Goal: Information Seeking & Learning: Learn about a topic

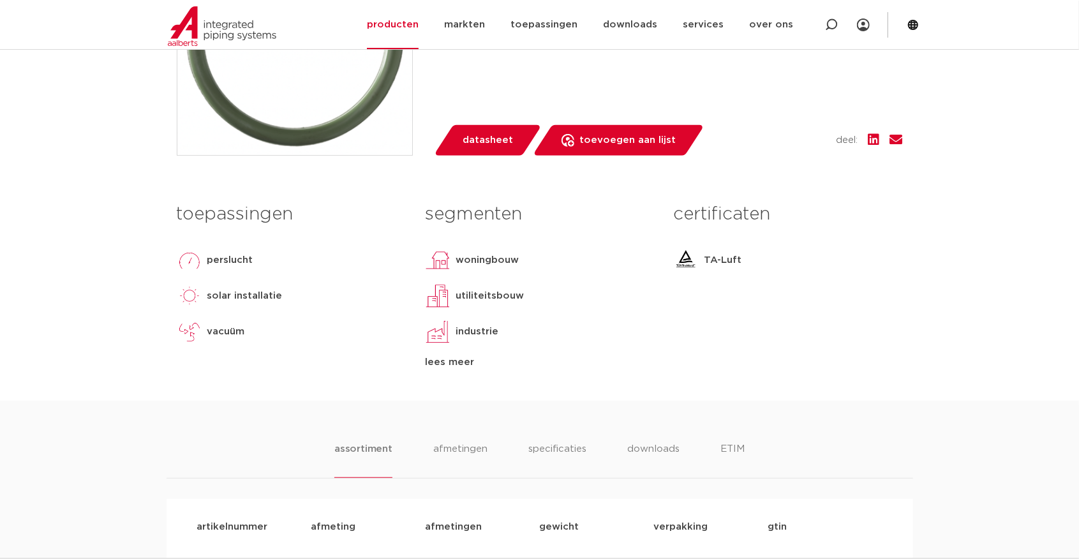
scroll to position [425, 0]
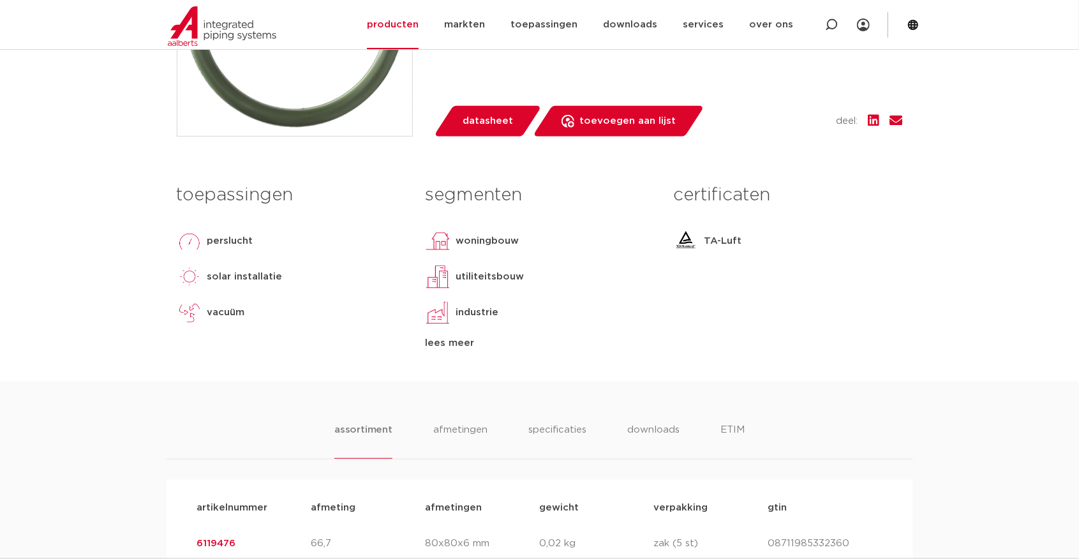
click at [488, 131] on span "datasheet" at bounding box center [488, 121] width 50 height 20
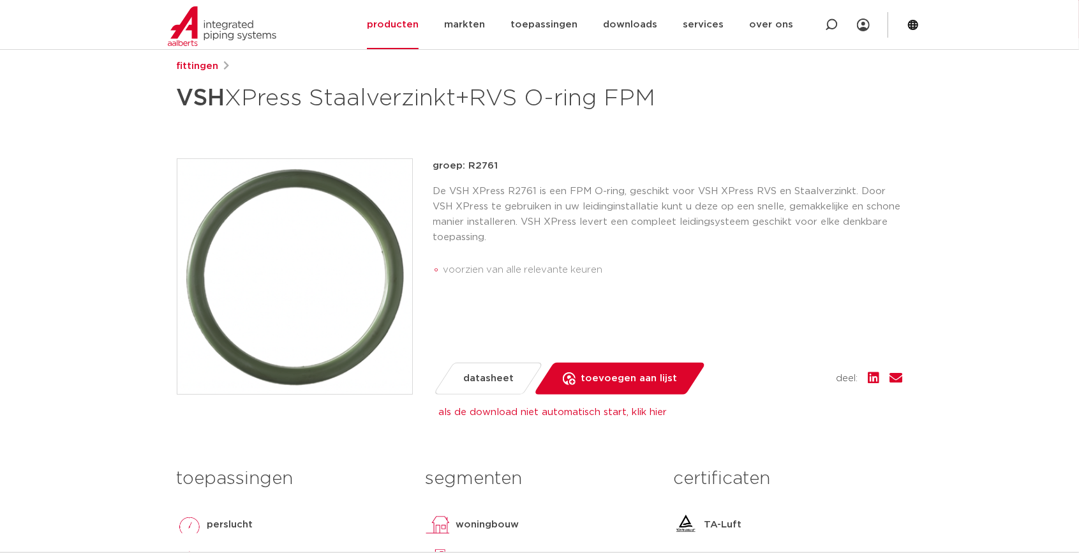
scroll to position [0, 0]
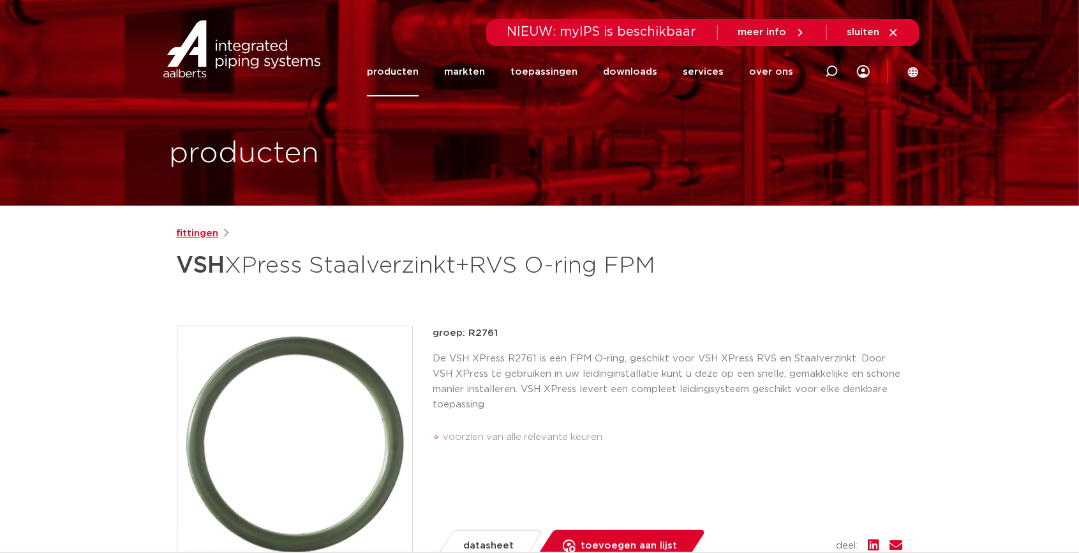
click at [202, 231] on link "fittingen" at bounding box center [198, 233] width 42 height 15
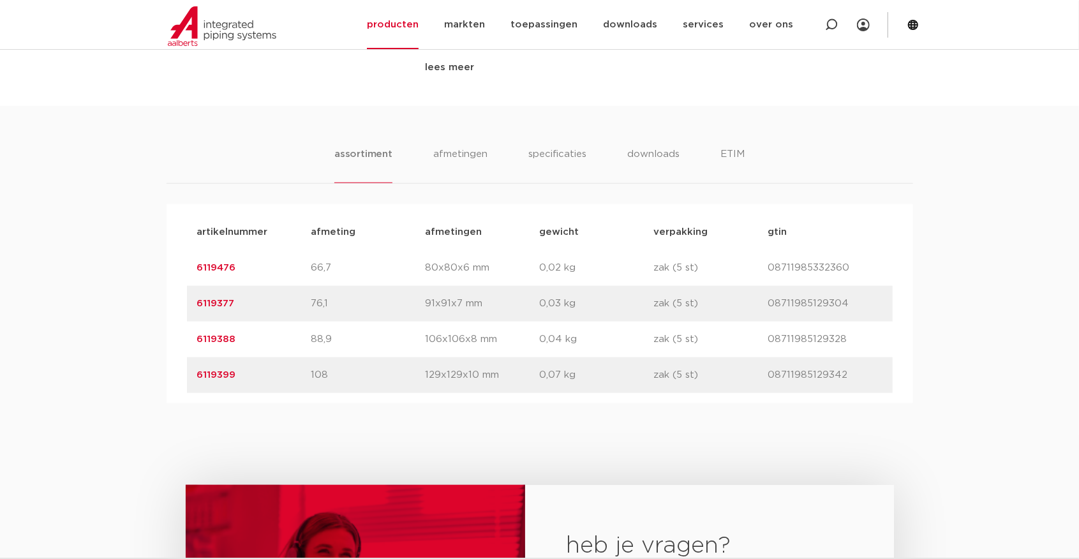
scroll to position [709, 0]
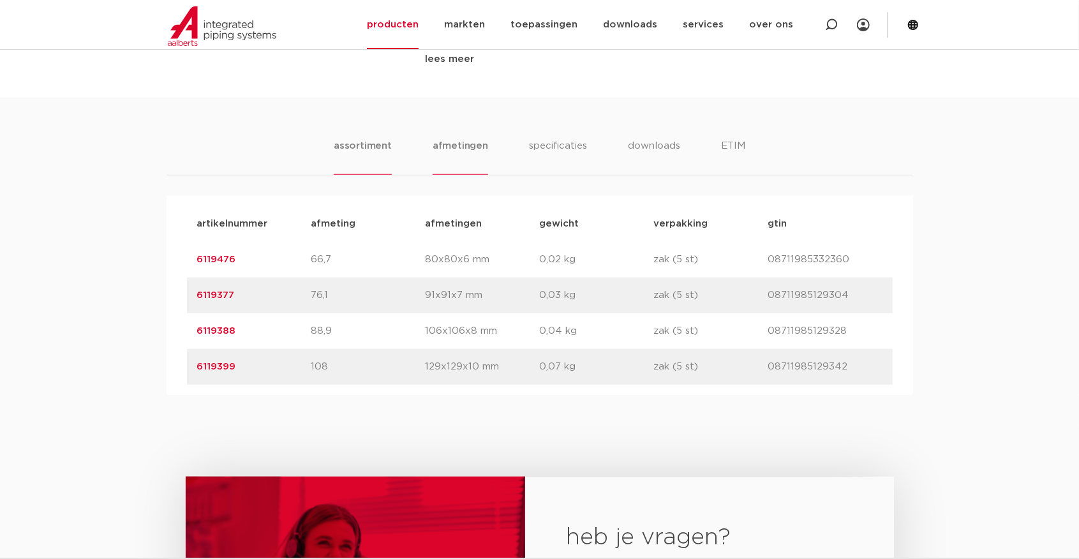
click at [449, 175] on li "afmetingen" at bounding box center [461, 157] width 56 height 36
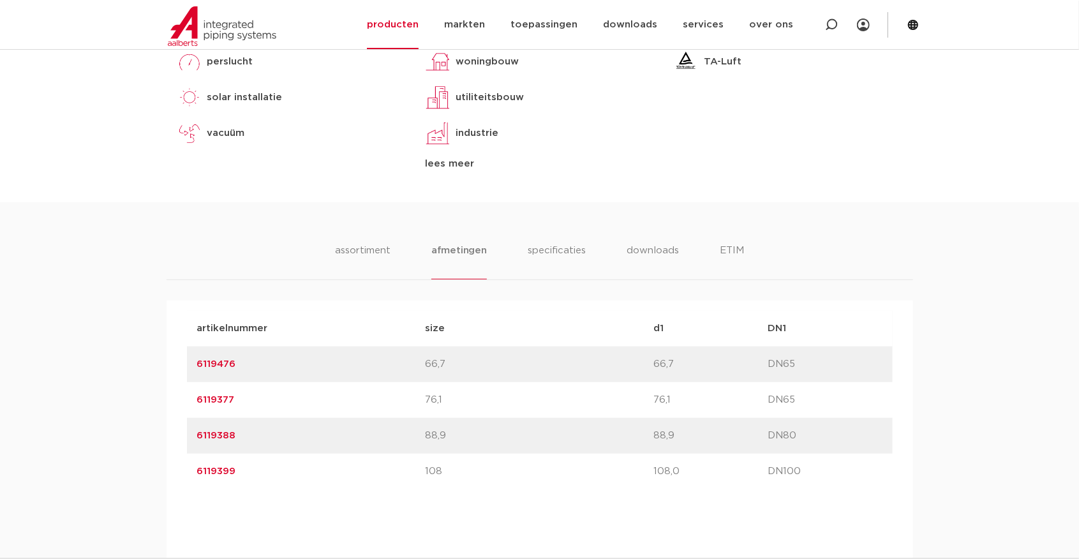
scroll to position [567, 0]
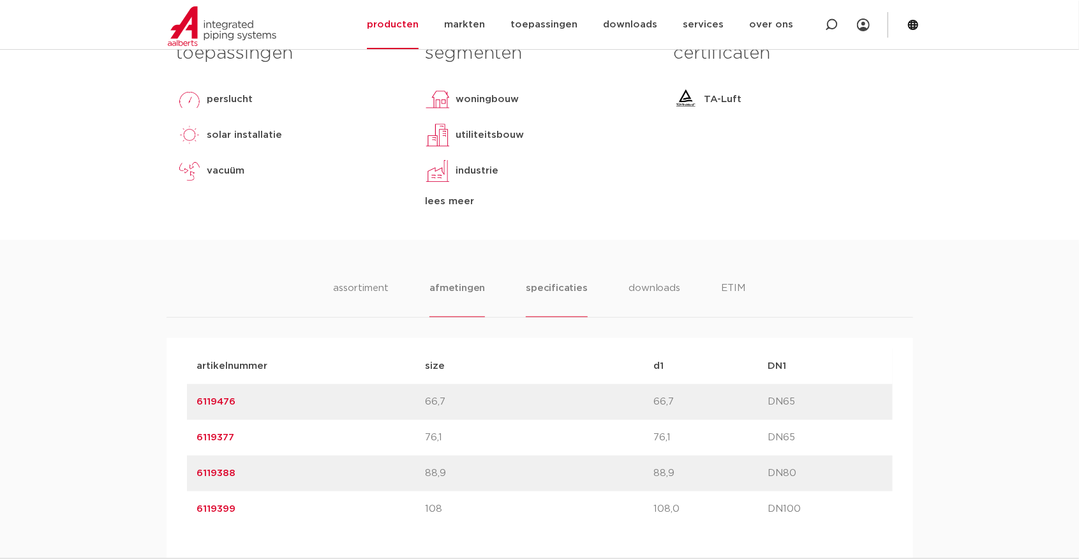
click at [554, 317] on li "specificaties" at bounding box center [556, 299] width 61 height 36
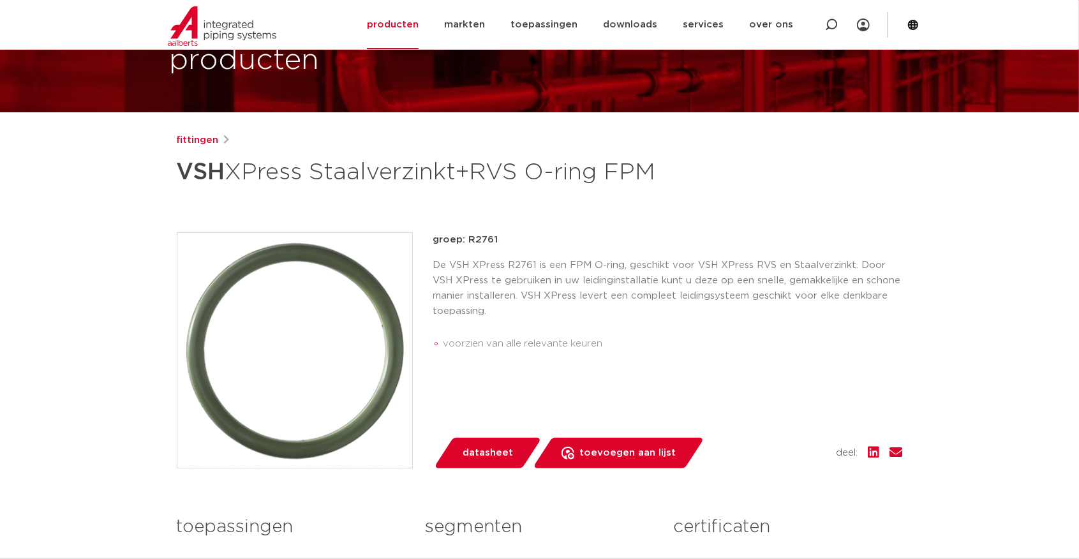
scroll to position [0, 0]
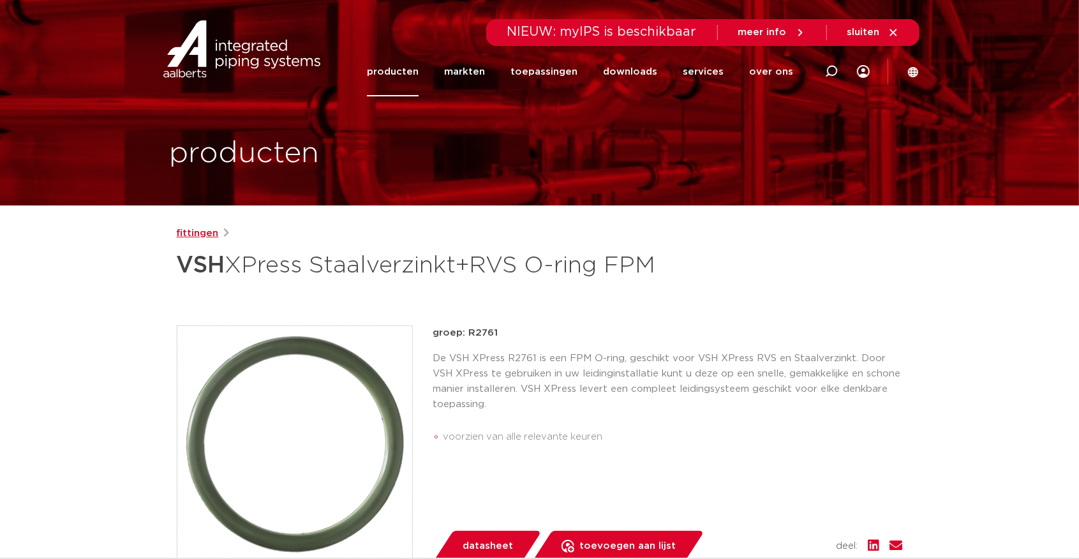
click at [213, 232] on link "fittingen" at bounding box center [198, 233] width 42 height 15
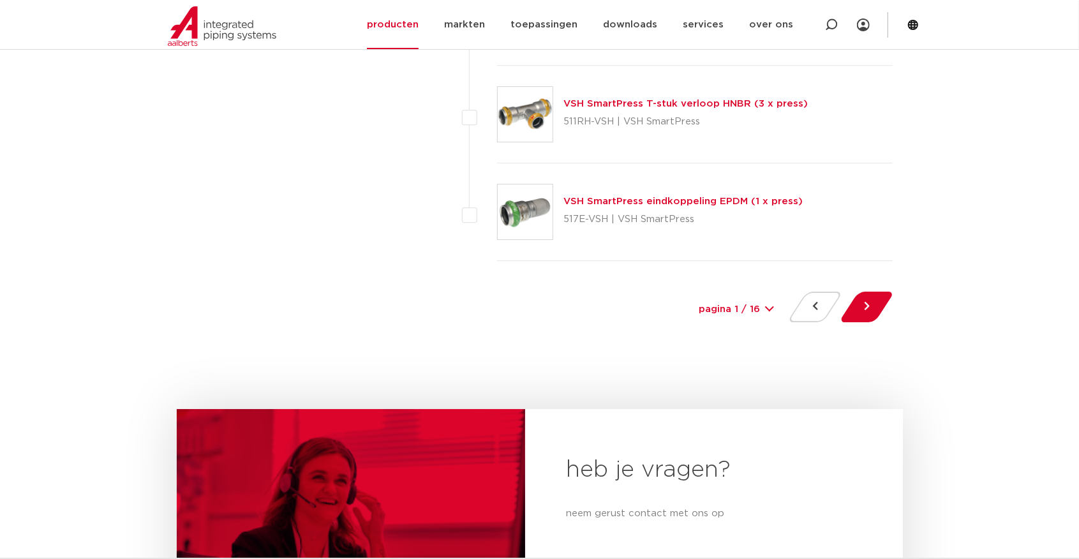
scroll to position [6024, 0]
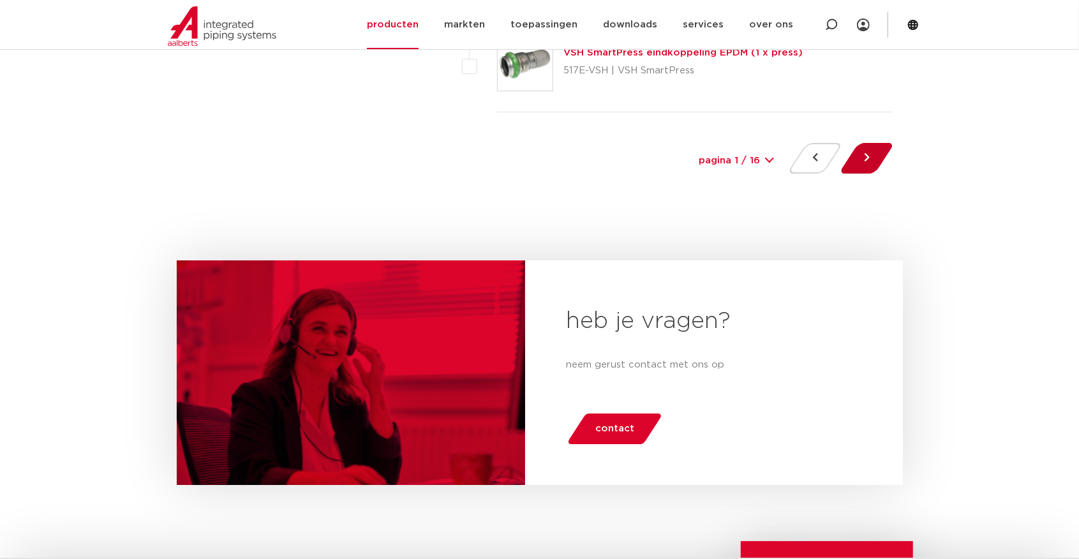
click at [874, 149] on button at bounding box center [867, 158] width 36 height 31
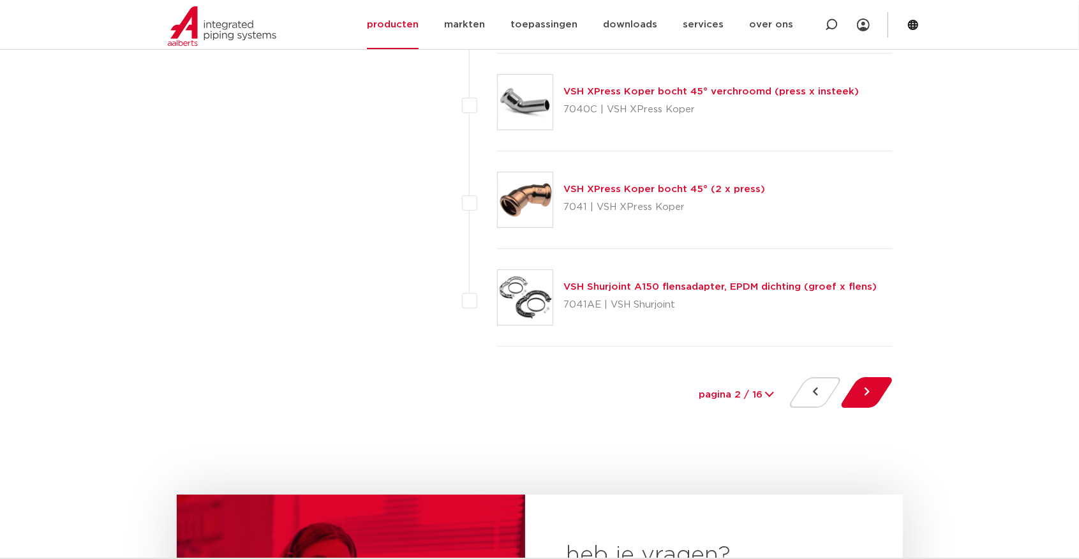
scroll to position [5816, 0]
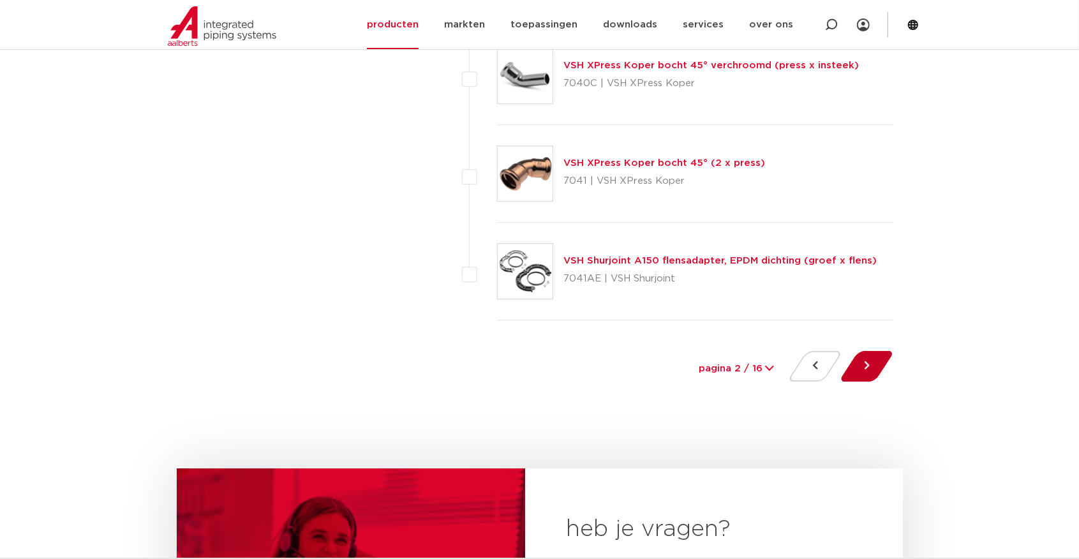
click at [864, 352] on button at bounding box center [867, 366] width 36 height 31
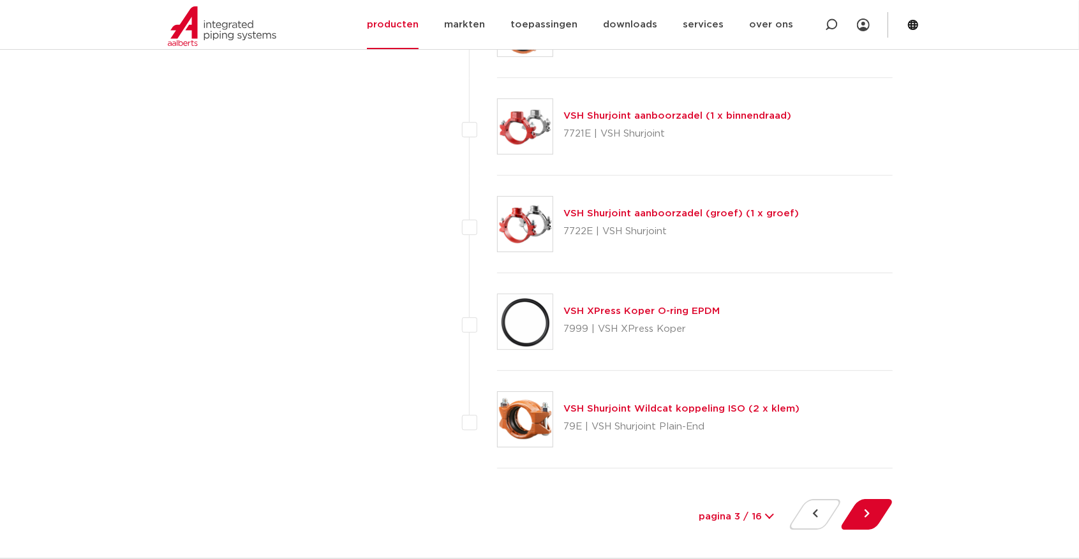
scroll to position [5674, 0]
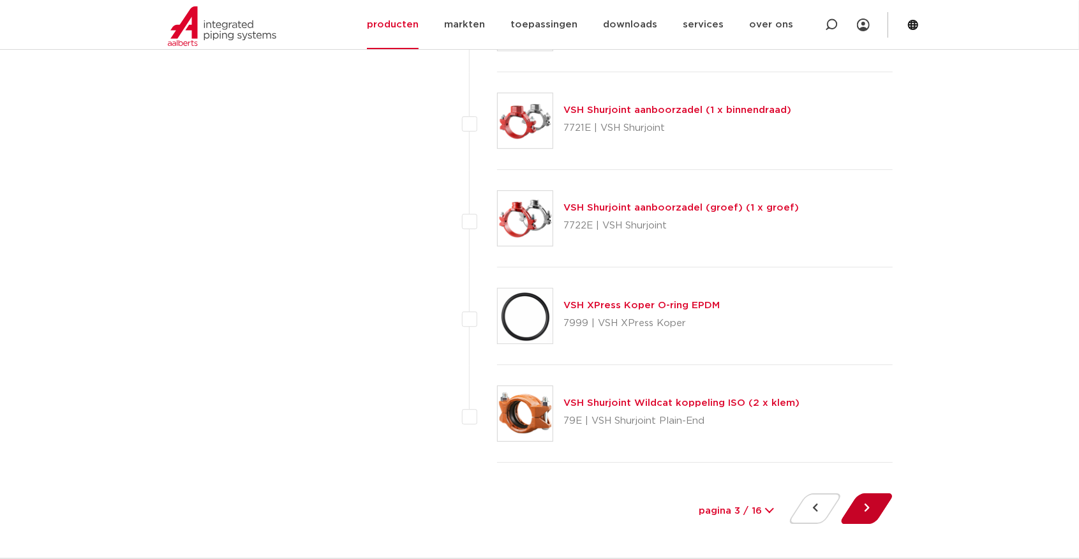
click at [871, 493] on button at bounding box center [867, 508] width 36 height 31
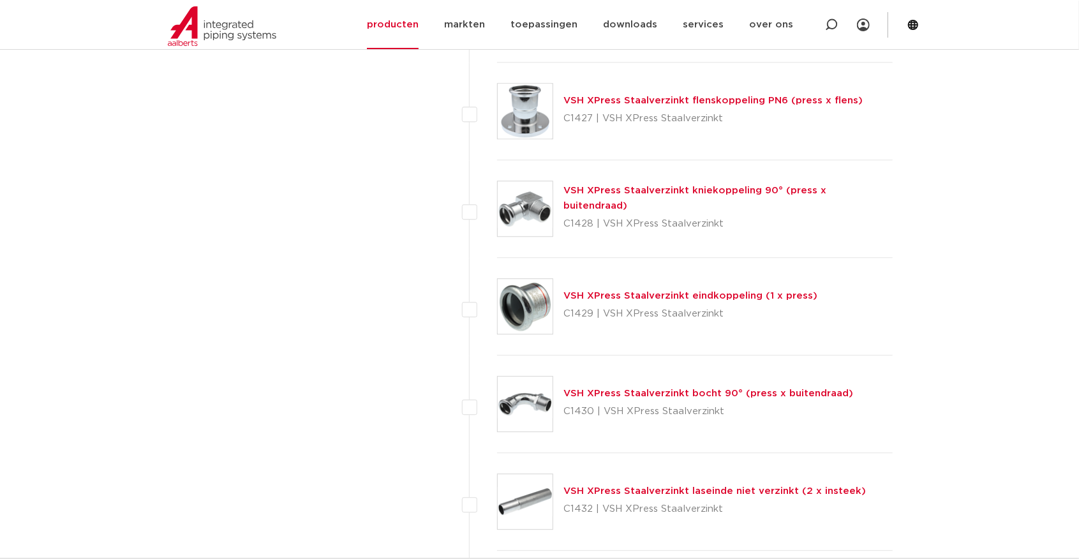
scroll to position [5674, 0]
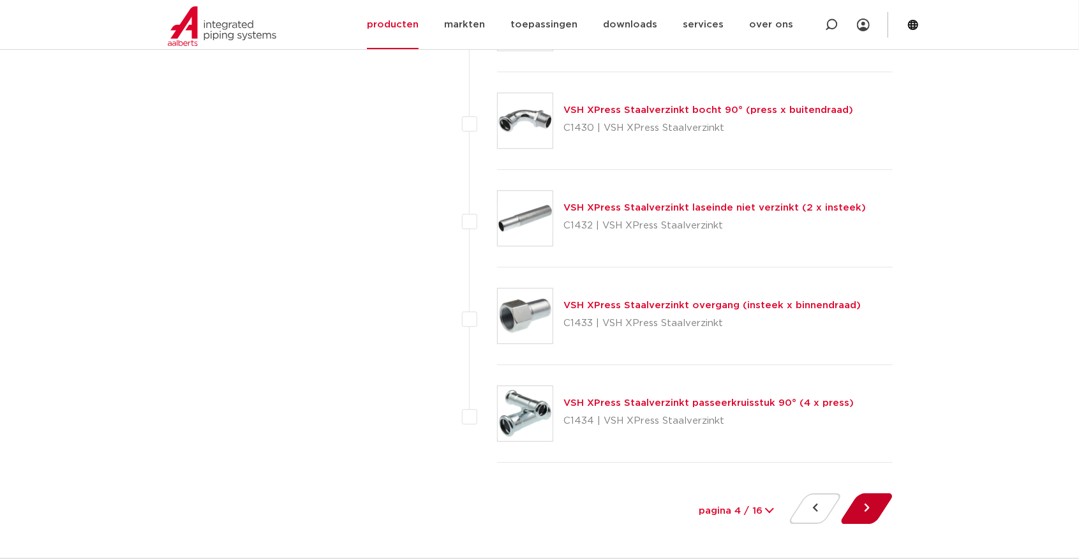
click at [881, 493] on button at bounding box center [867, 508] width 36 height 31
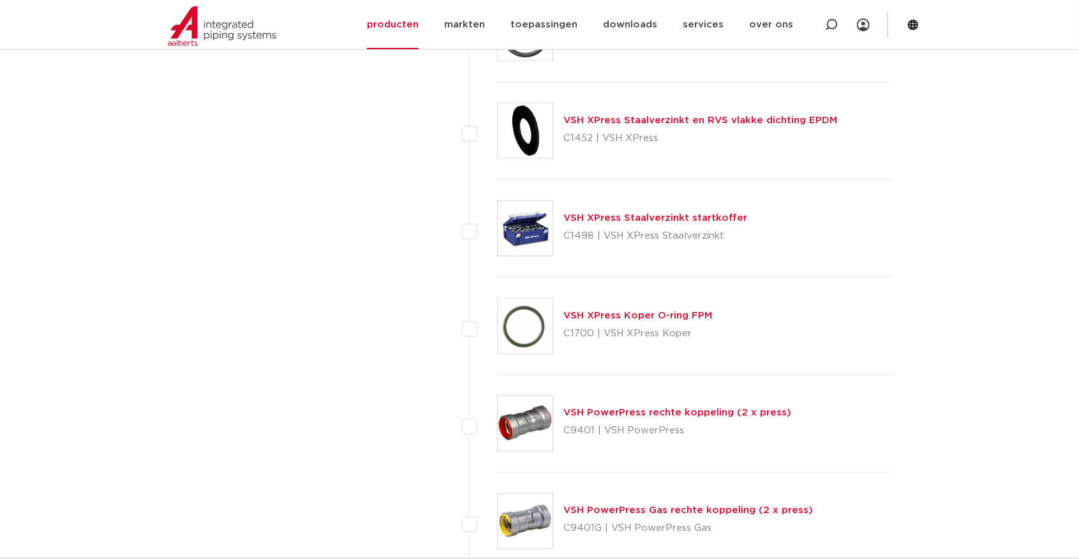
scroll to position [1277, 0]
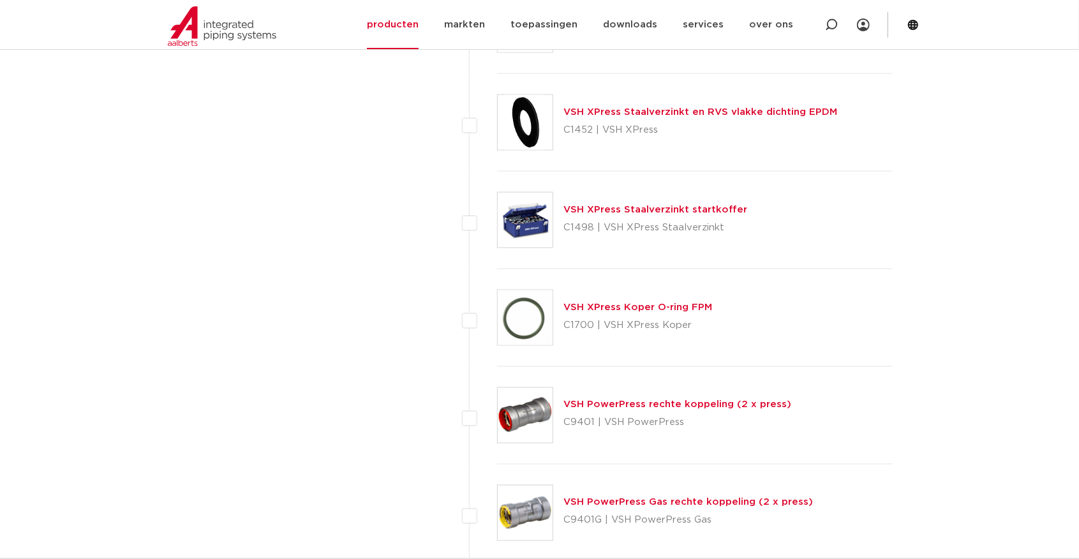
click at [522, 318] on img at bounding box center [525, 317] width 55 height 55
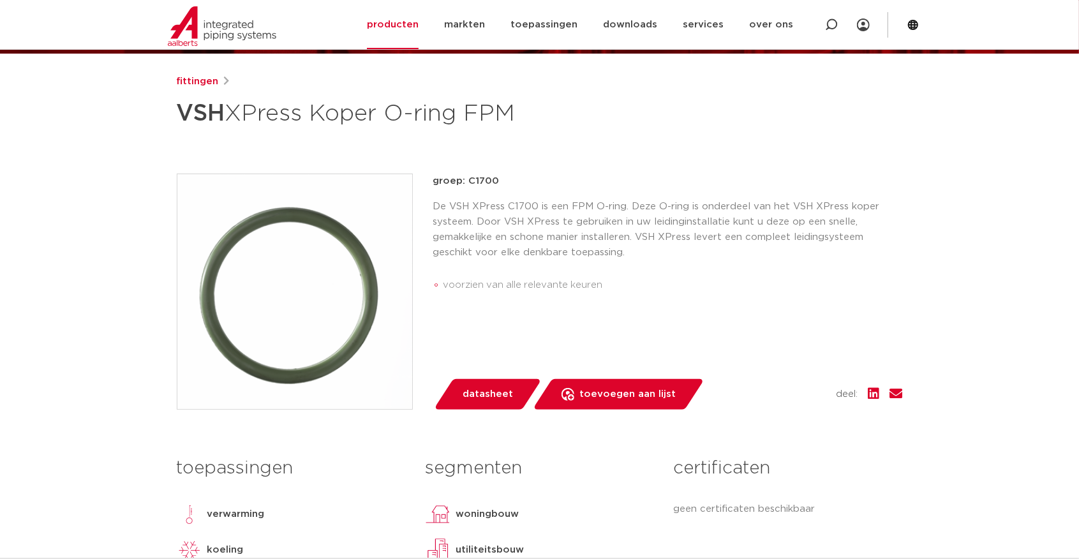
scroll to position [142, 0]
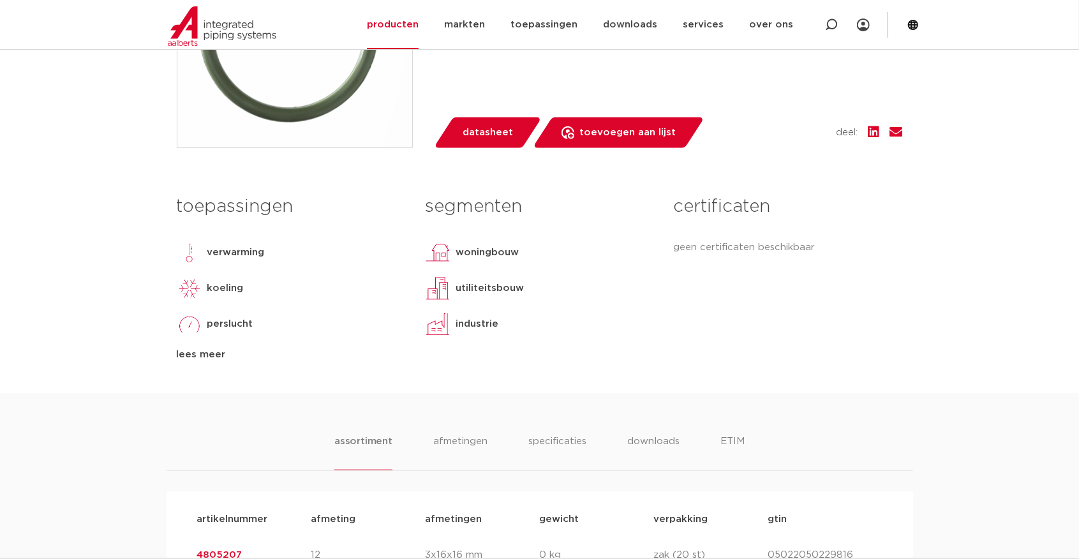
scroll to position [425, 0]
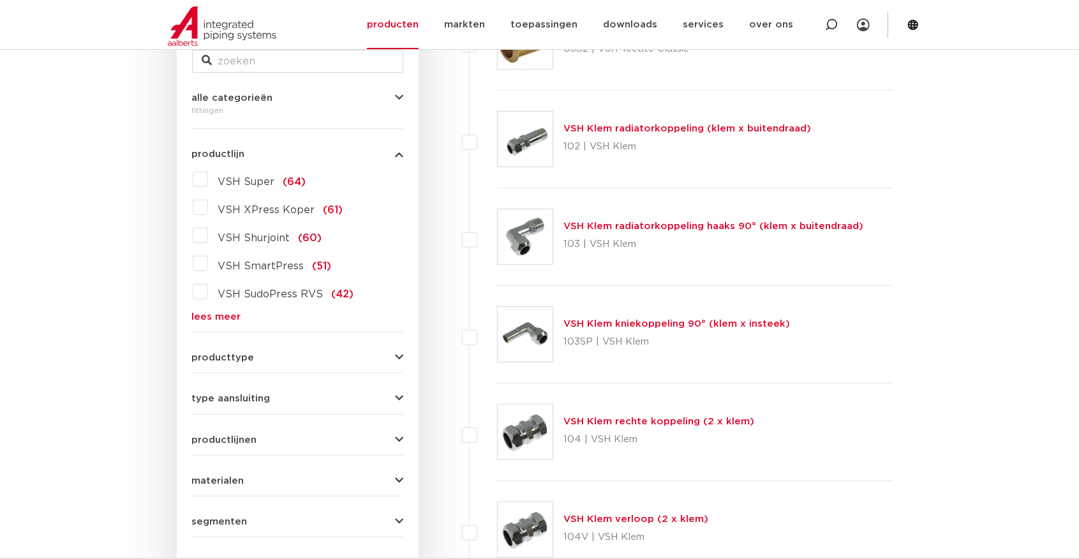
scroll to position [142, 0]
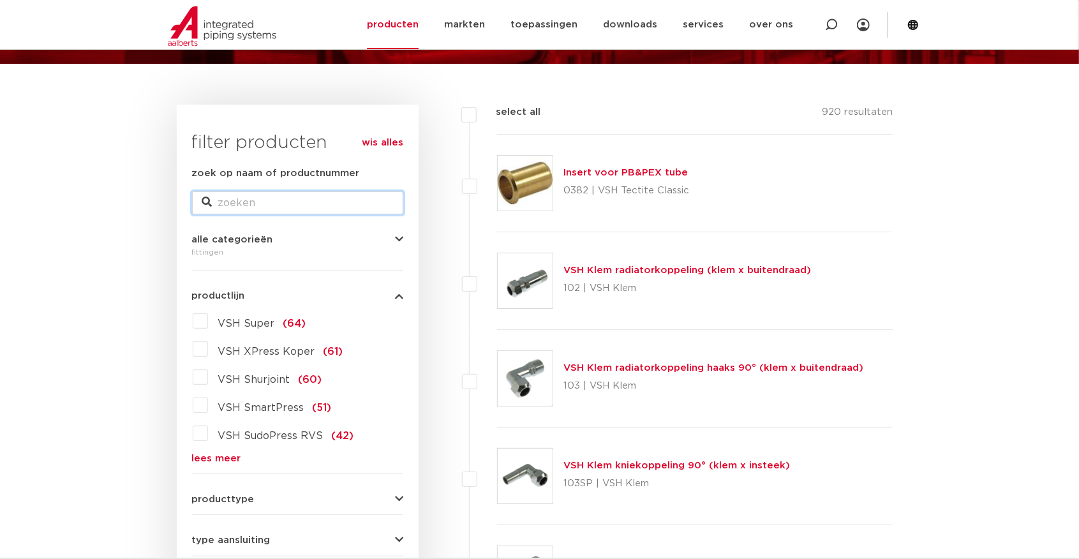
click at [284, 203] on input "zoek op naam of productnummer" at bounding box center [297, 203] width 211 height 23
type input "fpm"
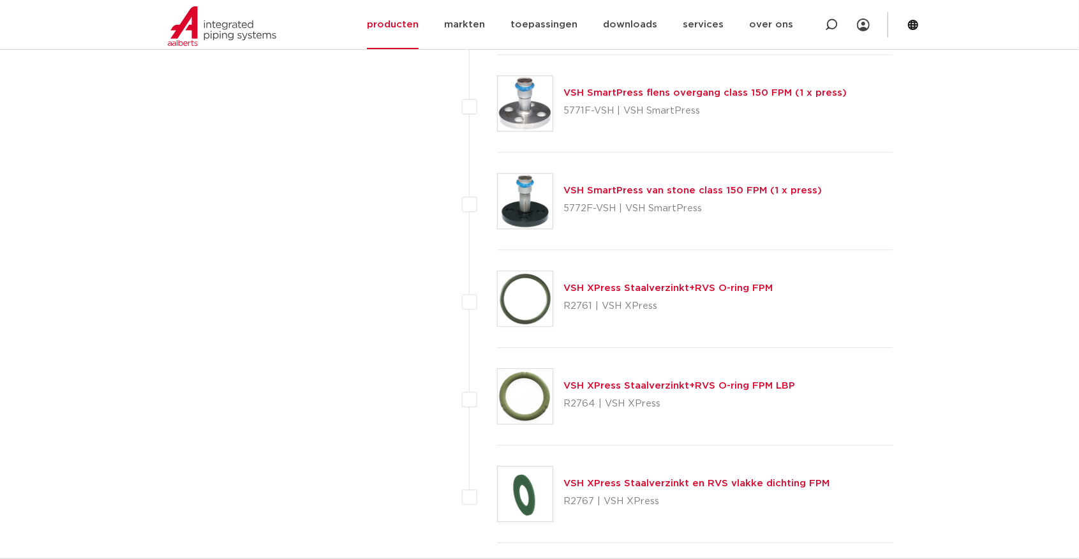
scroll to position [2269, 0]
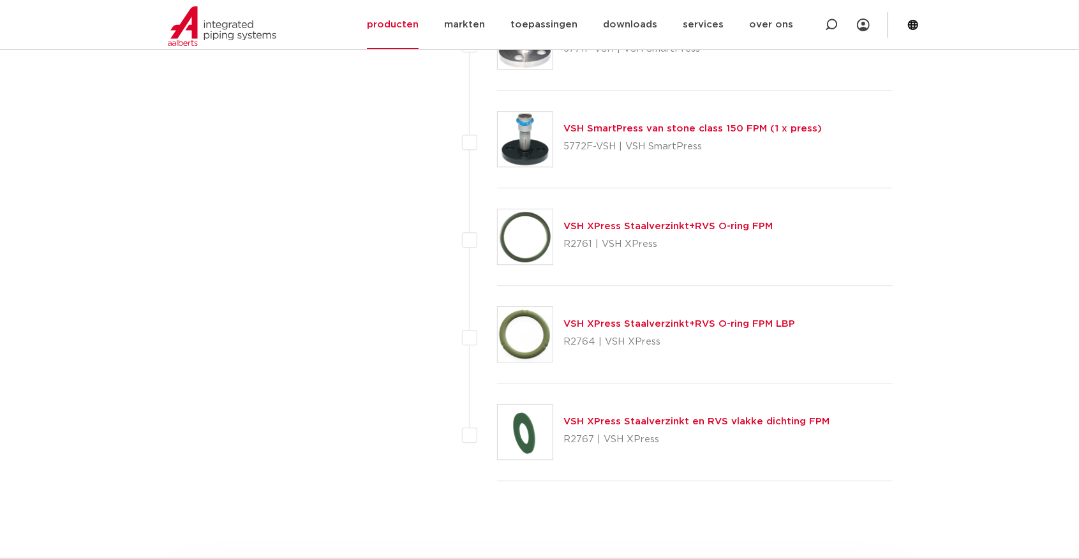
click at [550, 324] on img at bounding box center [525, 334] width 55 height 55
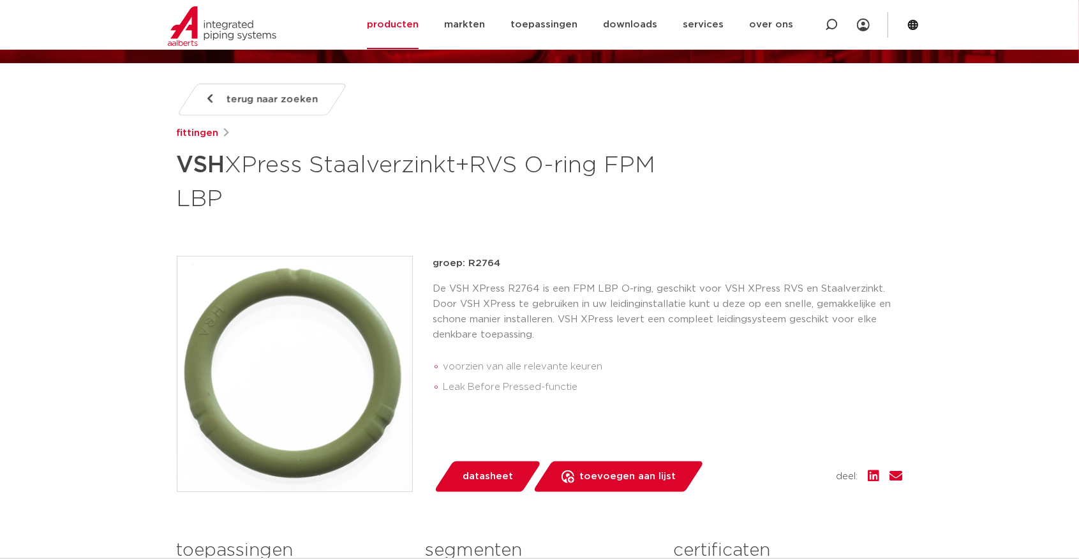
scroll to position [142, 0]
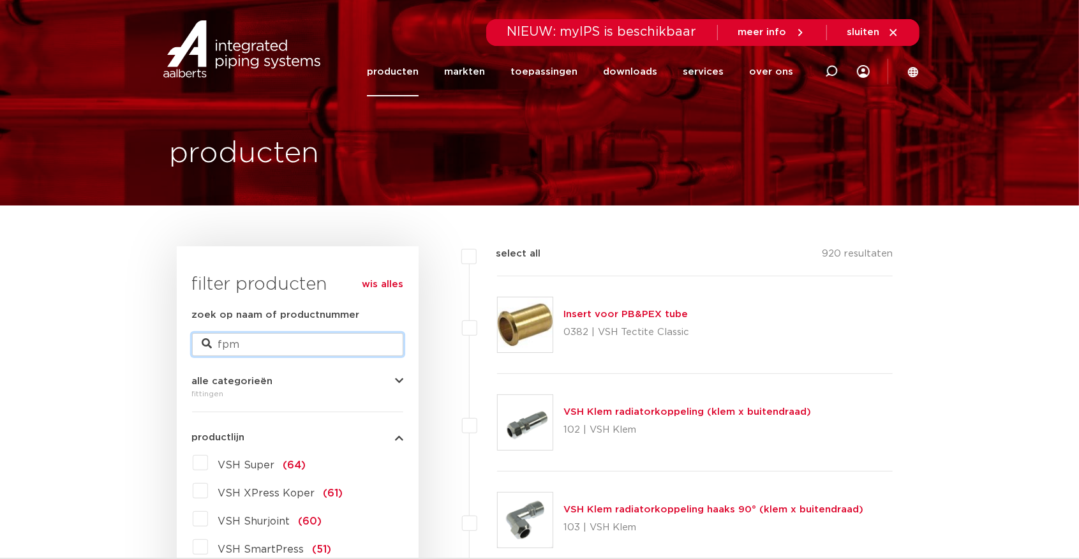
click at [254, 345] on input "fpm" at bounding box center [297, 344] width 211 height 23
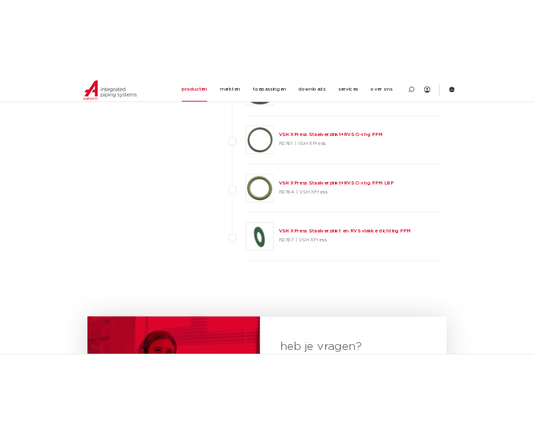
scroll to position [2269, 0]
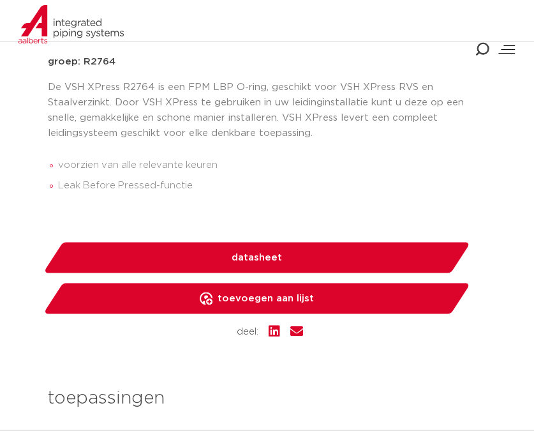
scroll to position [425, 0]
